Goal: Find specific page/section

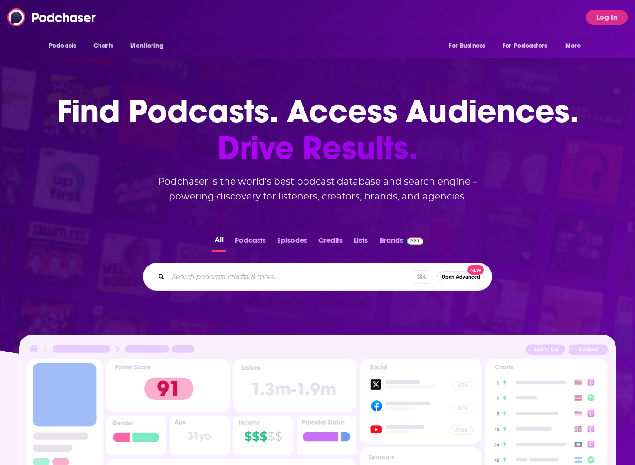
click at [612, 20] on button "Log In" at bounding box center [607, 17] width 42 height 15
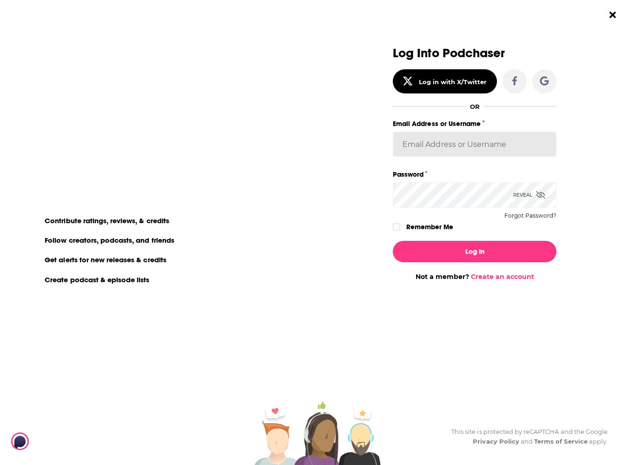
click at [472, 147] on input "Email Address or Username" at bounding box center [475, 144] width 164 height 25
type input "experts2podcasts"
click at [474, 251] on button "Log In" at bounding box center [475, 251] width 164 height 21
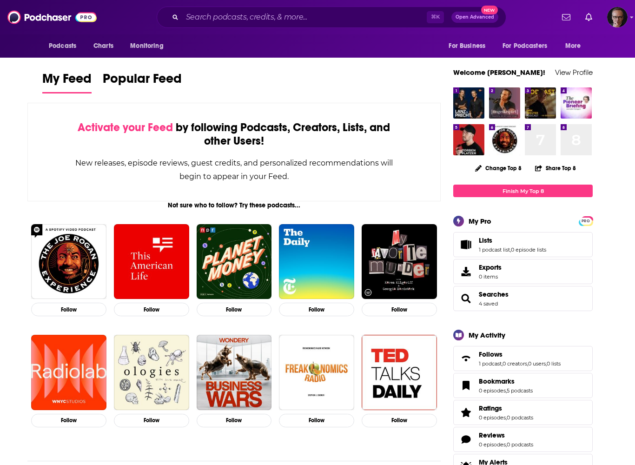
click at [612, 14] on img "Logged in as experts2podcasts" at bounding box center [617, 17] width 20 height 20
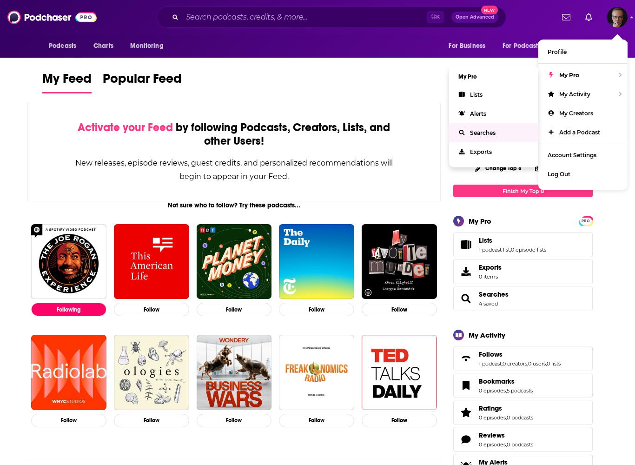
click at [476, 132] on span "Searches" at bounding box center [483, 132] width 26 height 7
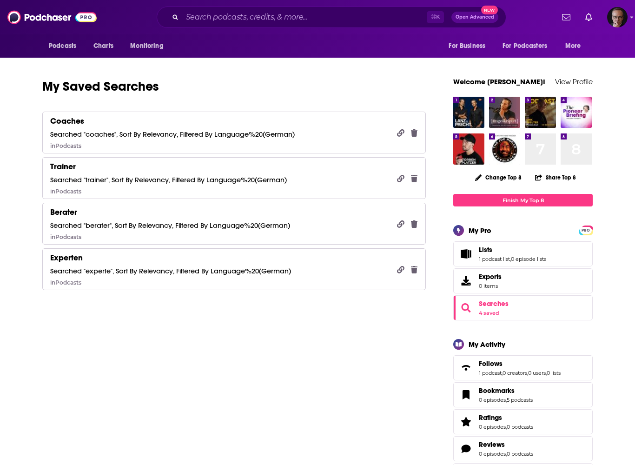
click at [112, 264] on div "Experten Searched "experte", Sort By Relevancy, Filtered By Language%20(German)…" at bounding box center [170, 268] width 241 height 33
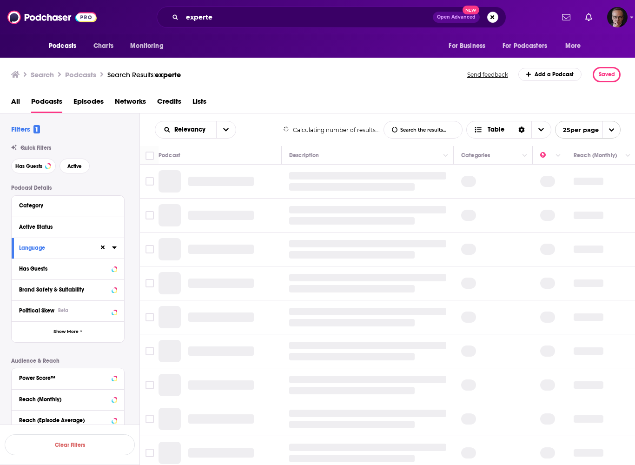
scroll to position [0, 0]
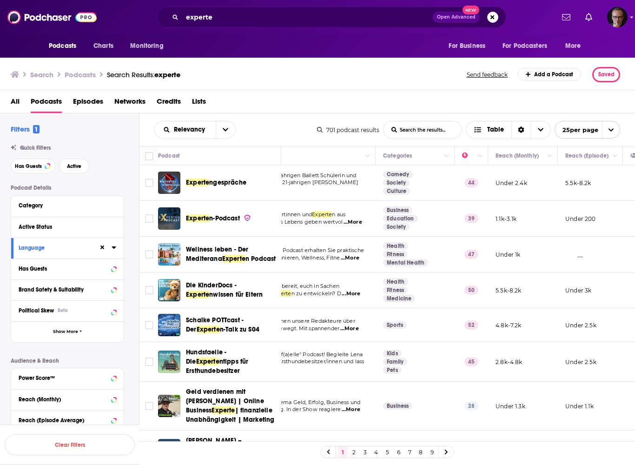
scroll to position [0, 78]
click at [538, 130] on icon "Choose View" at bounding box center [541, 129] width 6 height 3
click at [505, 149] on span "Card" at bounding box center [514, 146] width 58 height 5
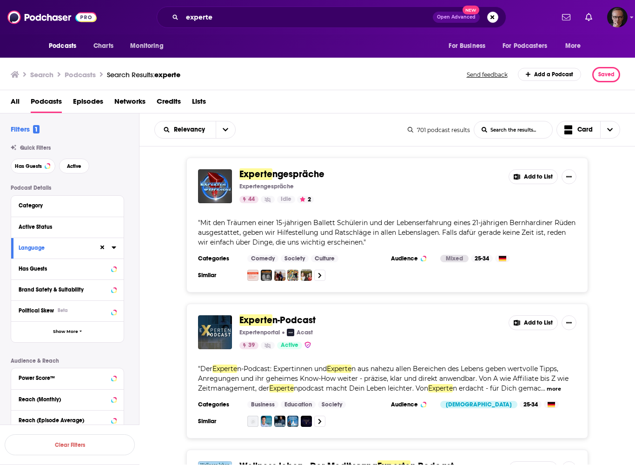
scroll to position [0, 0]
